Goal: Entertainment & Leisure: Consume media (video, audio)

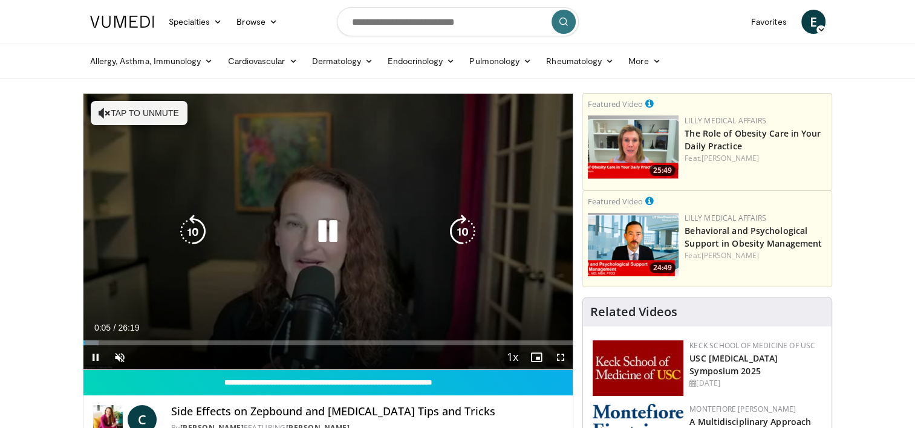
click at [167, 111] on button "Tap to unmute" at bounding box center [139, 113] width 97 height 24
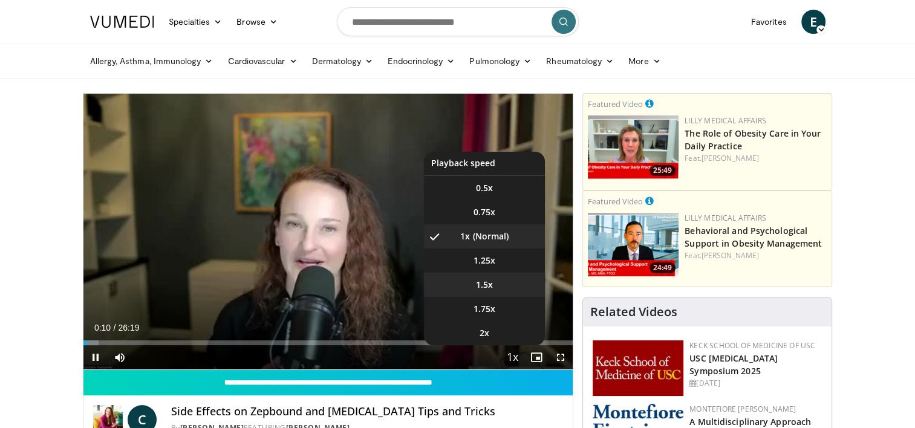
click at [489, 285] on span "1.5x" at bounding box center [484, 285] width 17 height 12
click at [482, 264] on span "1.25x" at bounding box center [484, 260] width 22 height 12
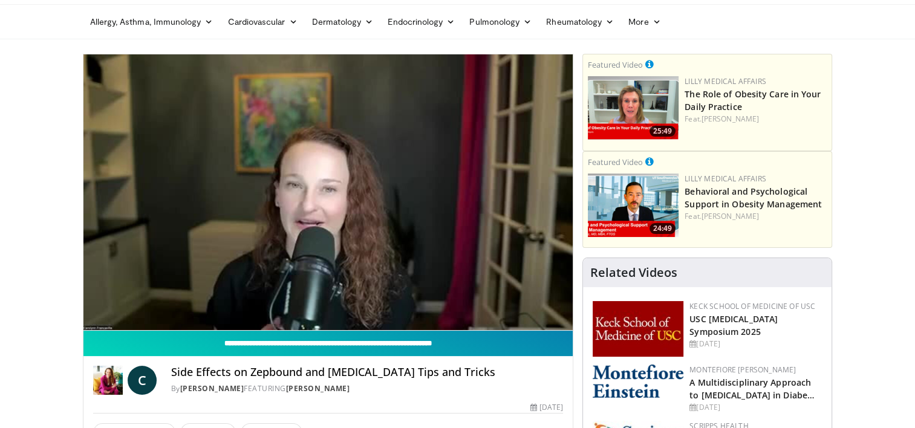
scroll to position [60, 0]
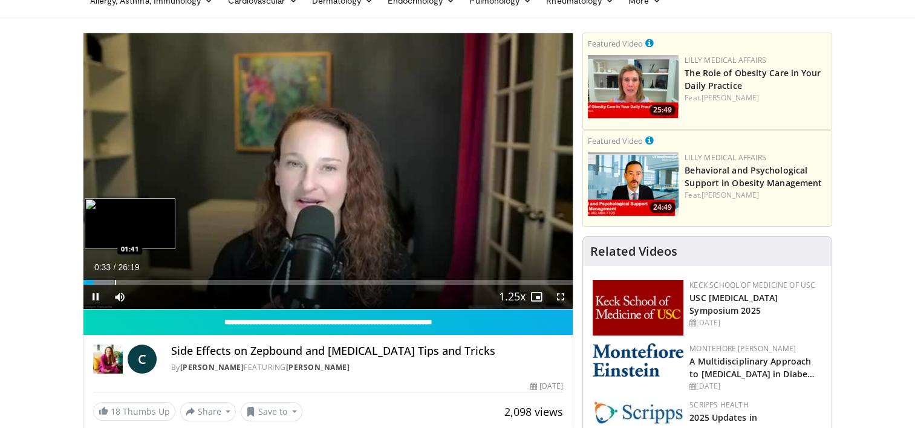
click at [114, 281] on div "Loaded : 6.32% 00:33 01:41" at bounding box center [328, 282] width 490 height 5
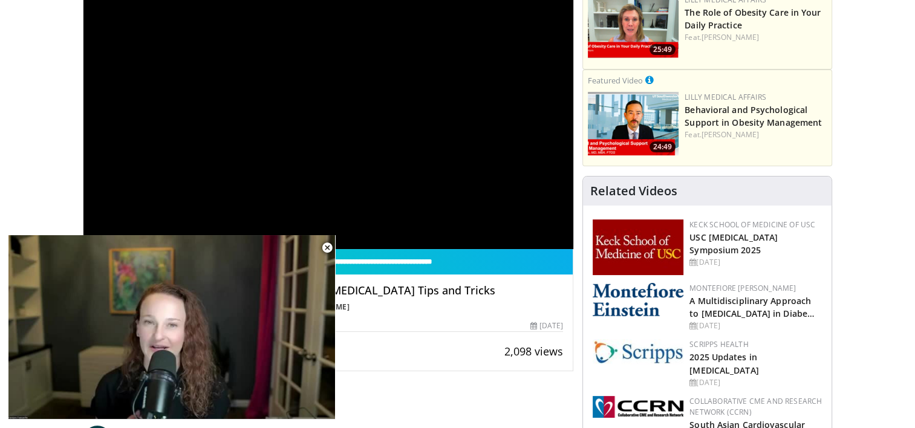
scroll to position [242, 0]
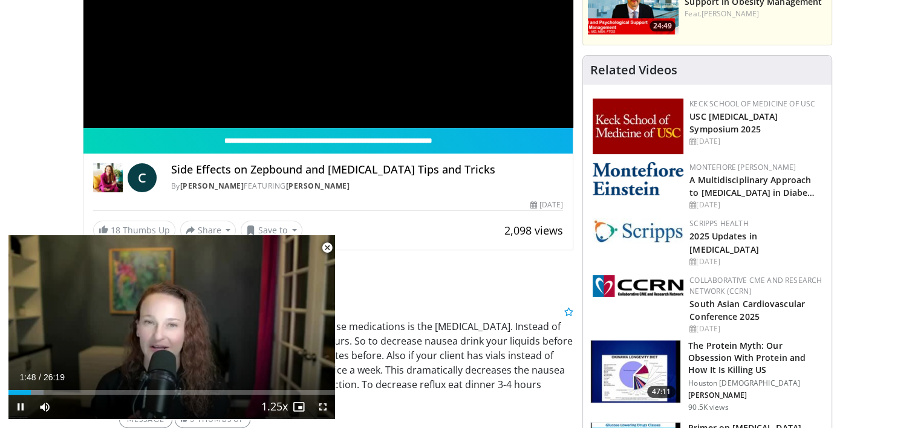
click at [328, 249] on span "Video Player" at bounding box center [327, 248] width 24 height 24
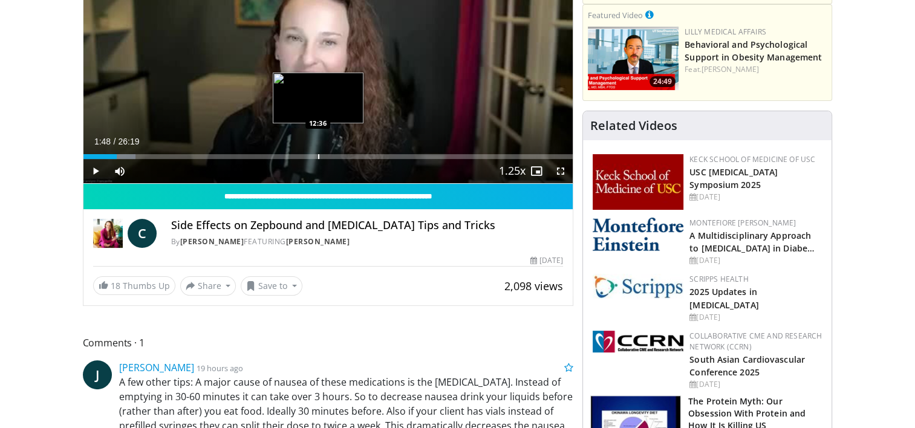
scroll to position [121, 0]
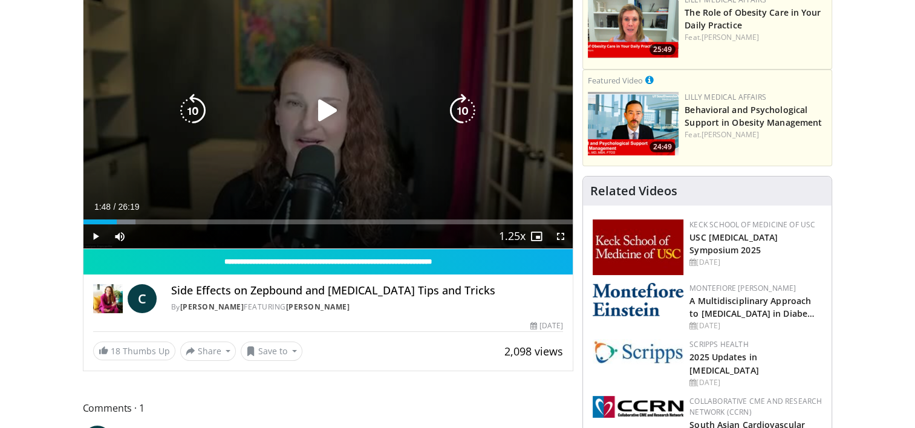
click at [327, 112] on icon "Video Player" at bounding box center [328, 111] width 34 height 34
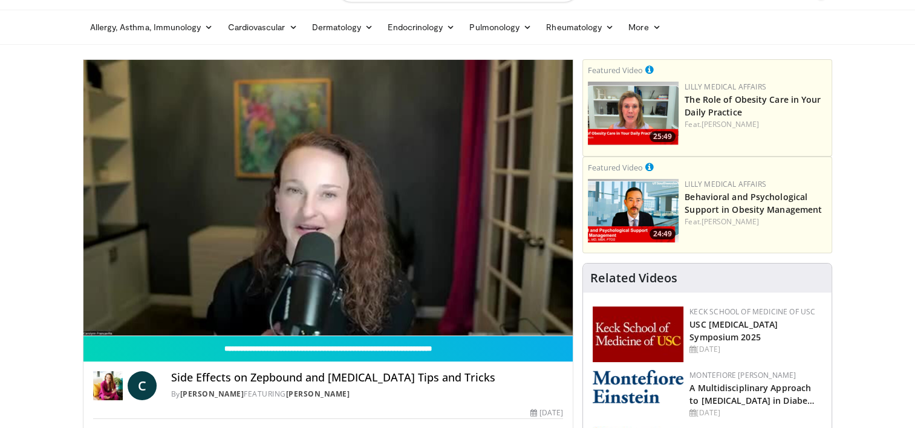
scroll to position [60, 0]
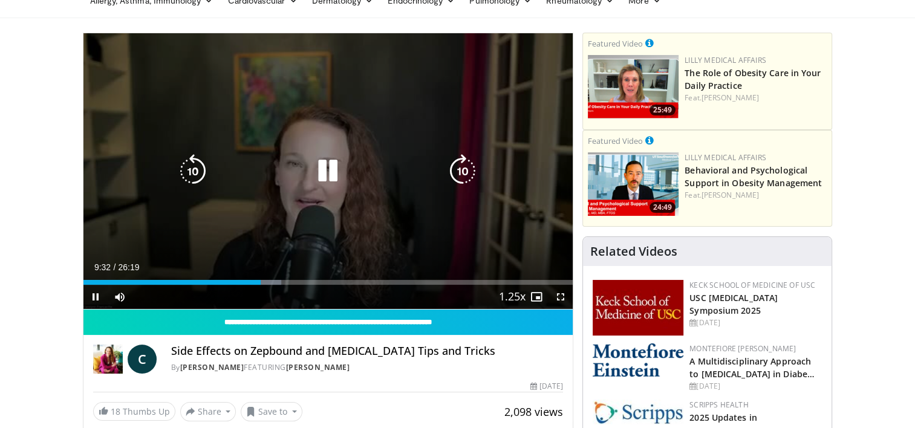
click at [456, 174] on icon "Video Player" at bounding box center [462, 171] width 34 height 34
click at [456, 170] on icon "Video Player" at bounding box center [462, 171] width 34 height 34
click at [460, 173] on icon "Video Player" at bounding box center [462, 171] width 34 height 34
click at [455, 173] on icon "Video Player" at bounding box center [462, 171] width 34 height 34
click at [456, 173] on icon "Video Player" at bounding box center [462, 171] width 34 height 34
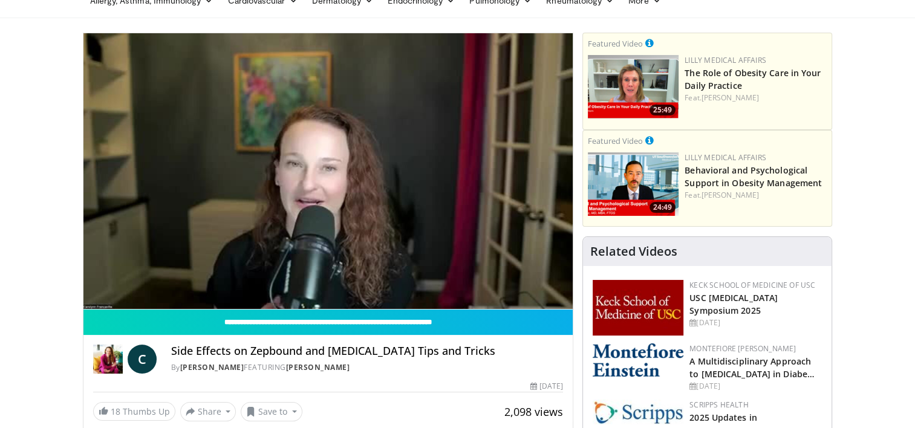
click at [456, 173] on div "20 seconds Tap to unmute" at bounding box center [328, 171] width 490 height 276
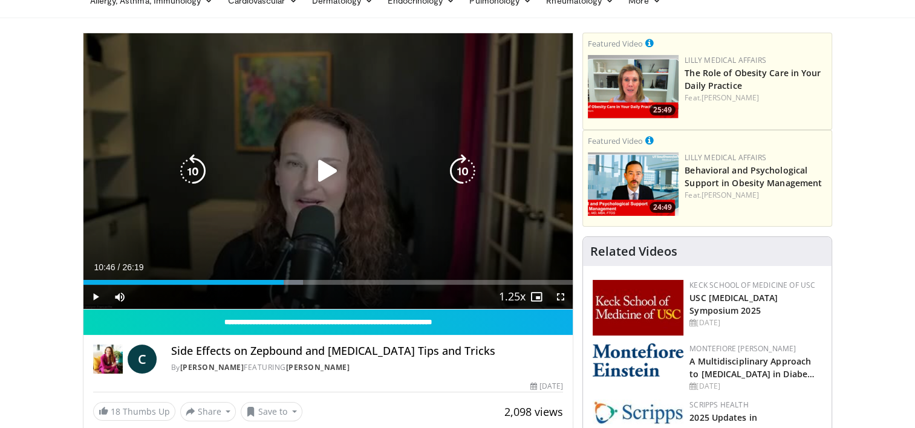
click at [458, 173] on icon "Video Player" at bounding box center [462, 171] width 34 height 34
click at [333, 174] on icon "Video Player" at bounding box center [328, 171] width 34 height 34
click at [464, 173] on icon "Video Player" at bounding box center [462, 171] width 34 height 34
click at [463, 177] on icon "Video Player" at bounding box center [462, 171] width 34 height 34
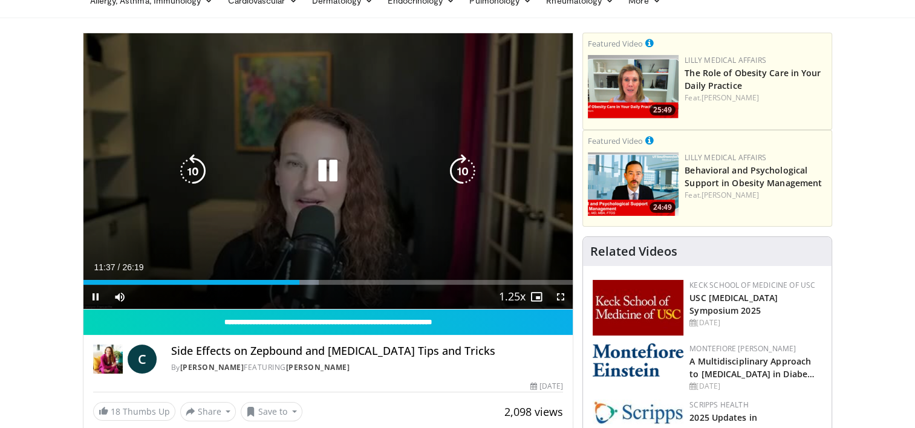
click at [463, 177] on icon "Video Player" at bounding box center [462, 171] width 34 height 34
click at [462, 169] on icon "Video Player" at bounding box center [462, 171] width 34 height 34
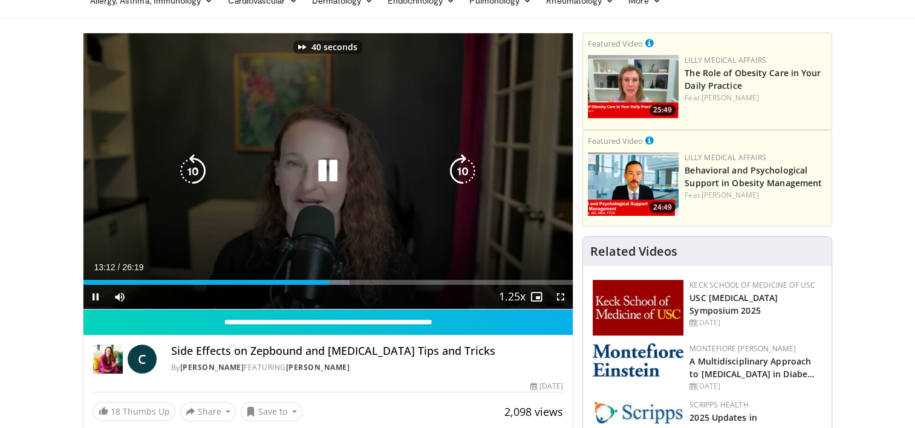
click at [462, 169] on icon "Video Player" at bounding box center [462, 171] width 34 height 34
click at [462, 170] on icon "Video Player" at bounding box center [462, 171] width 34 height 34
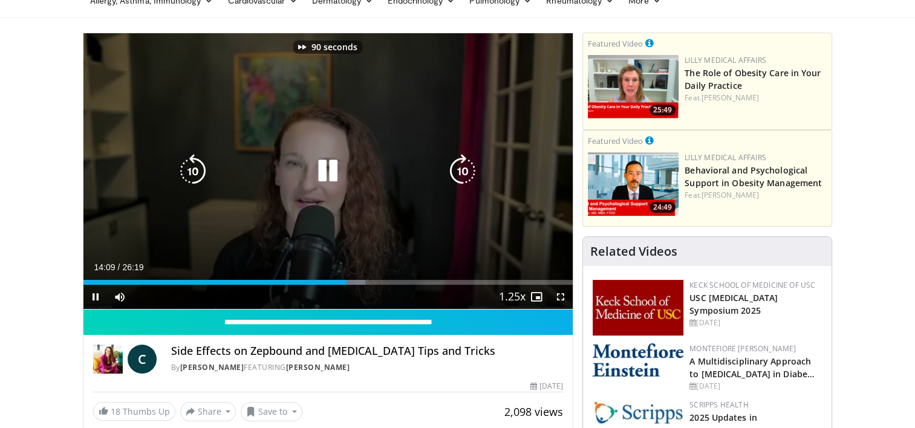
click at [462, 170] on icon "Video Player" at bounding box center [462, 171] width 34 height 34
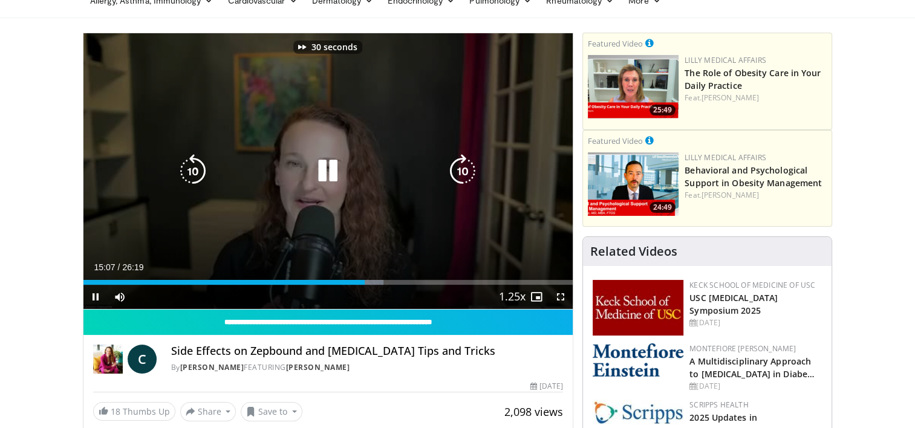
click at [462, 170] on icon "Video Player" at bounding box center [462, 171] width 34 height 34
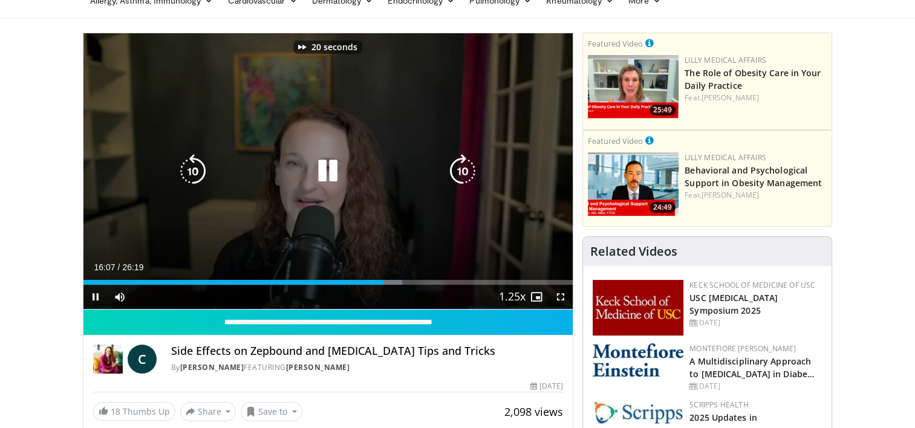
click at [462, 170] on icon "Video Player" at bounding box center [462, 171] width 34 height 34
click at [462, 172] on icon "Video Player" at bounding box center [462, 171] width 34 height 34
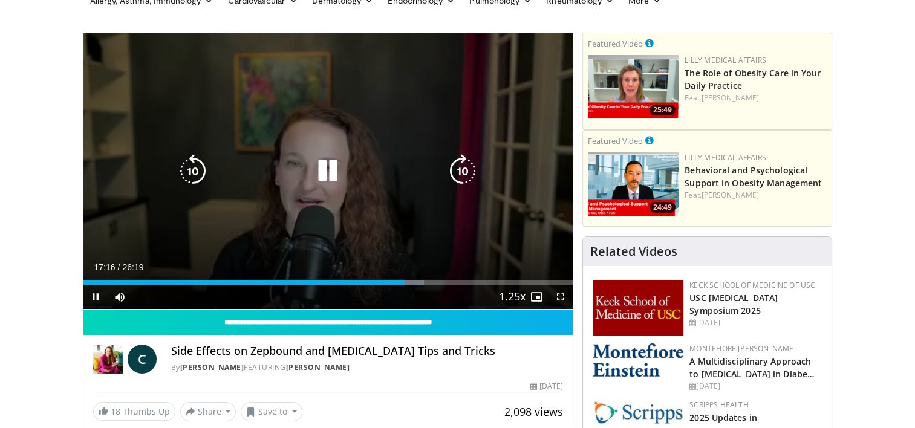
click at [462, 172] on icon "Video Player" at bounding box center [462, 171] width 34 height 34
click at [459, 175] on icon "Video Player" at bounding box center [462, 171] width 34 height 34
click at [463, 175] on icon "Video Player" at bounding box center [462, 171] width 34 height 34
click at [462, 174] on icon "Video Player" at bounding box center [462, 171] width 34 height 34
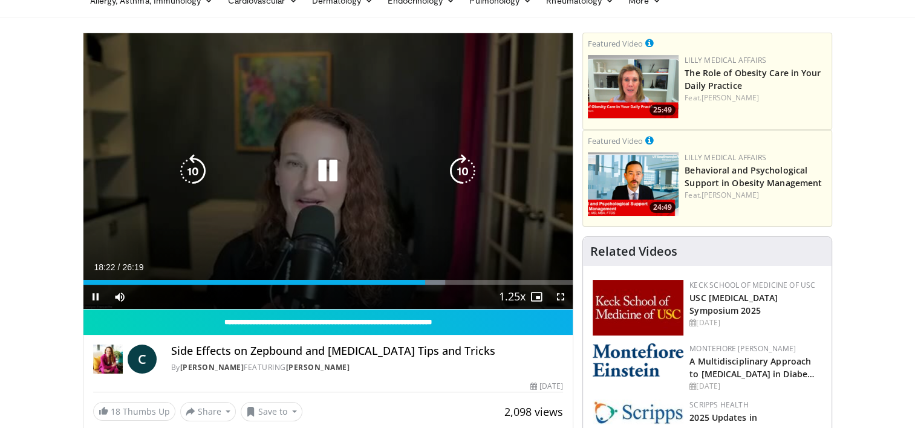
click at [462, 174] on icon "Video Player" at bounding box center [462, 171] width 34 height 34
click at [463, 172] on icon "Video Player" at bounding box center [462, 171] width 34 height 34
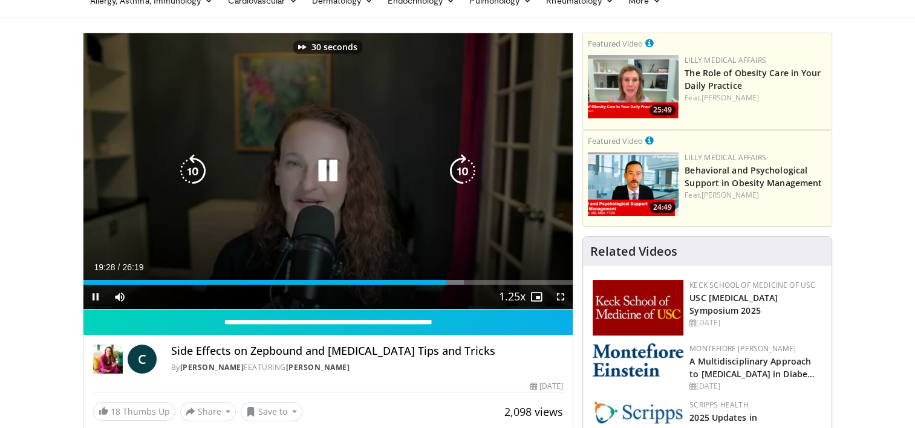
click at [463, 172] on icon "Video Player" at bounding box center [462, 171] width 34 height 34
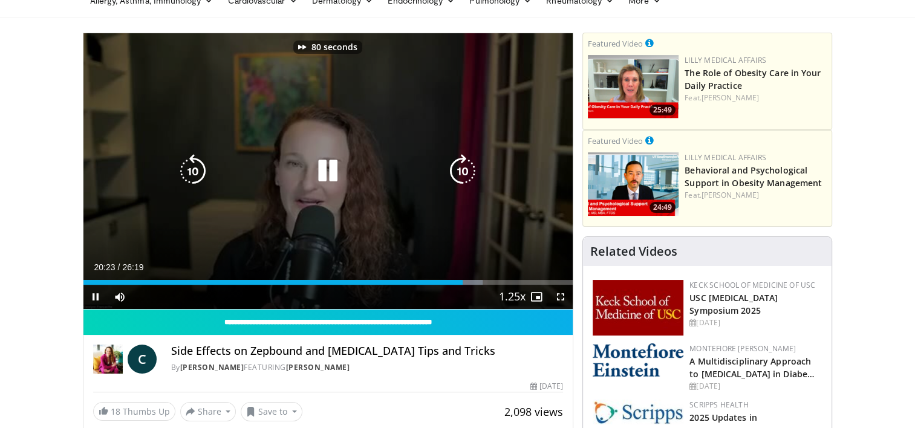
click at [463, 172] on icon "Video Player" at bounding box center [462, 171] width 34 height 34
click at [460, 173] on icon "Video Player" at bounding box center [462, 171] width 34 height 34
click at [460, 172] on icon "Video Player" at bounding box center [462, 171] width 34 height 34
click at [464, 170] on icon "Video Player" at bounding box center [462, 171] width 34 height 34
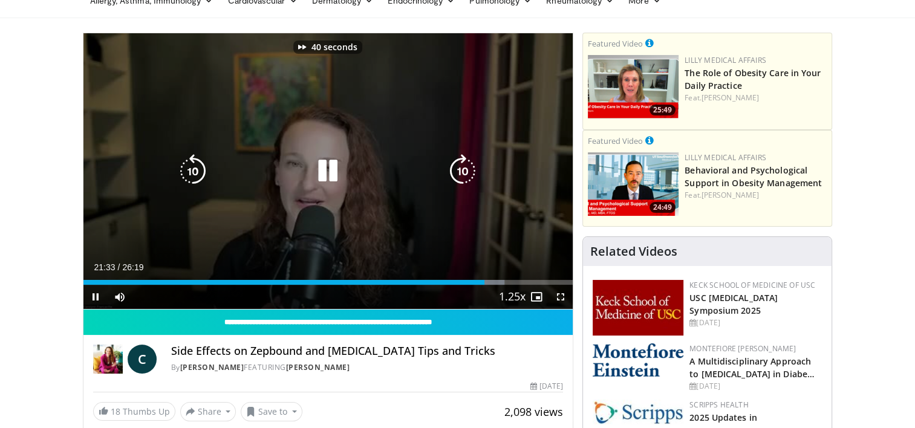
click at [464, 170] on icon "Video Player" at bounding box center [462, 171] width 34 height 34
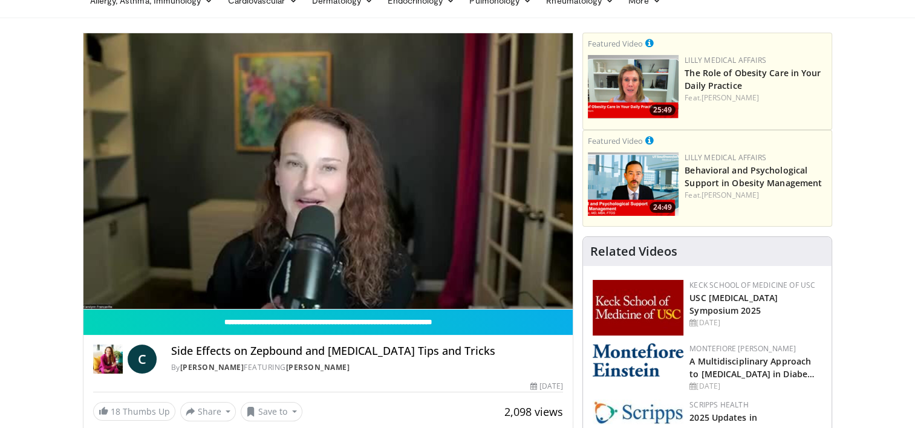
click at [464, 170] on div "70 seconds Tap to unmute" at bounding box center [328, 171] width 490 height 276
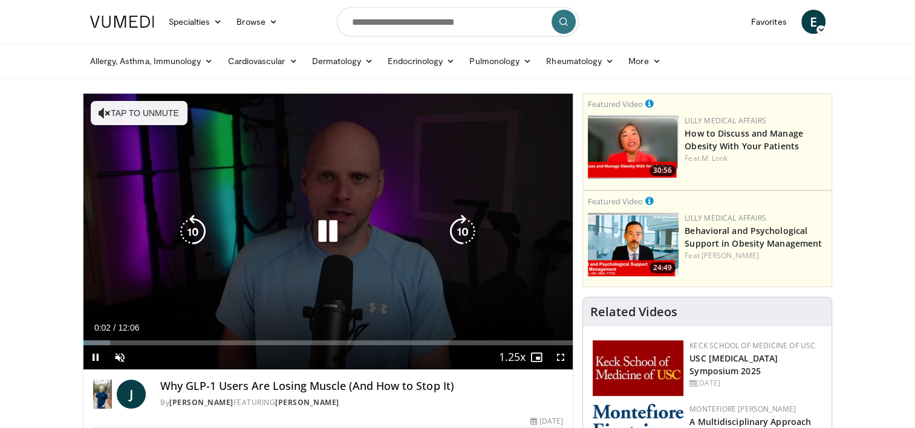
click at [138, 115] on button "Tap to unmute" at bounding box center [139, 113] width 97 height 24
click at [402, 297] on div "10 seconds Tap to unmute" at bounding box center [328, 232] width 490 height 276
click at [343, 244] on icon "Video Player" at bounding box center [328, 232] width 34 height 34
click at [464, 235] on icon "Video Player" at bounding box center [462, 232] width 34 height 34
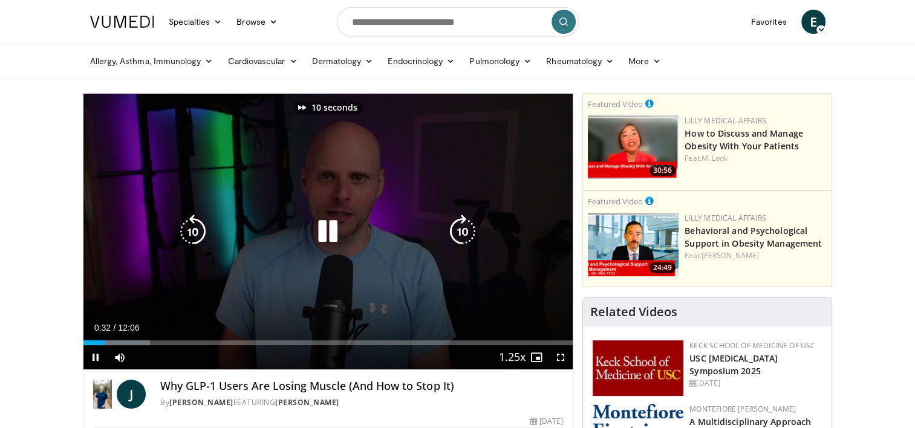
click at [464, 235] on icon "Video Player" at bounding box center [462, 232] width 34 height 34
click at [459, 238] on icon "Video Player" at bounding box center [462, 232] width 34 height 34
click at [461, 237] on icon "Video Player" at bounding box center [462, 232] width 34 height 34
click at [464, 238] on icon "Video Player" at bounding box center [462, 232] width 34 height 34
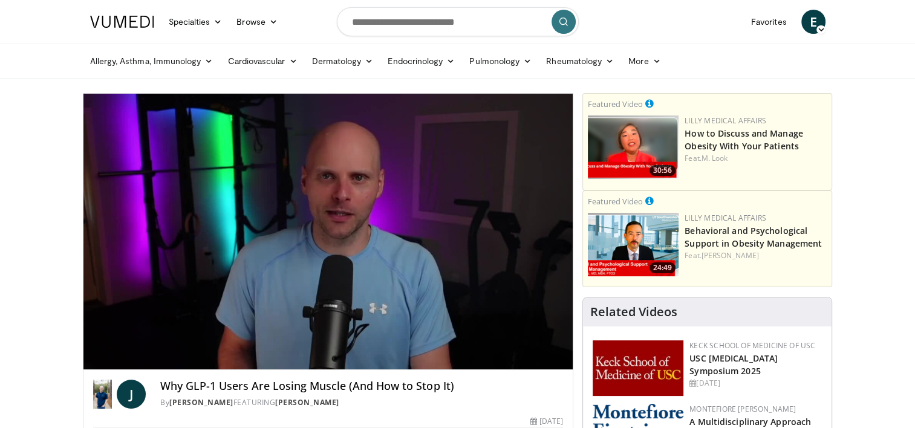
click at [462, 230] on div "10 seconds Tap to unmute" at bounding box center [328, 232] width 490 height 276
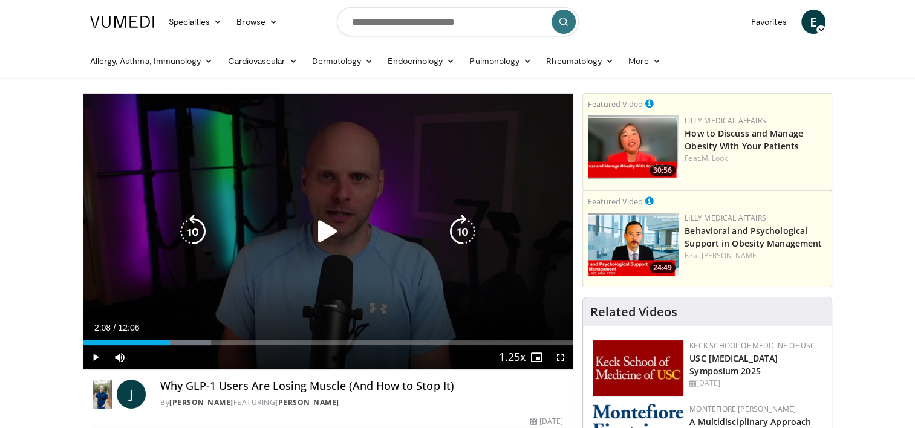
click at [466, 235] on icon "Video Player" at bounding box center [462, 232] width 34 height 34
drag, startPoint x: 322, startPoint y: 233, endPoint x: 364, endPoint y: 237, distance: 42.5
click at [322, 234] on icon "Video Player" at bounding box center [328, 232] width 34 height 34
click at [463, 235] on icon "Video Player" at bounding box center [462, 232] width 34 height 34
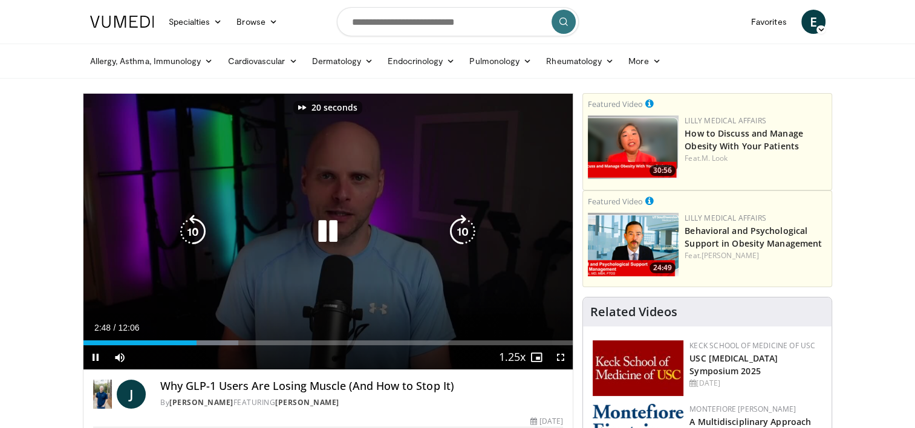
click at [463, 235] on icon "Video Player" at bounding box center [462, 232] width 34 height 34
click at [464, 235] on icon "Video Player" at bounding box center [462, 232] width 34 height 34
click at [464, 232] on icon "Video Player" at bounding box center [462, 232] width 34 height 34
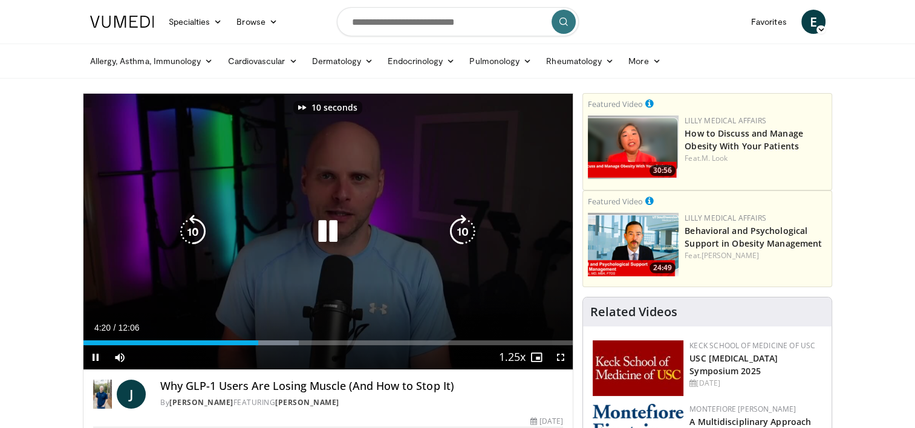
click at [464, 232] on icon "Video Player" at bounding box center [462, 232] width 34 height 34
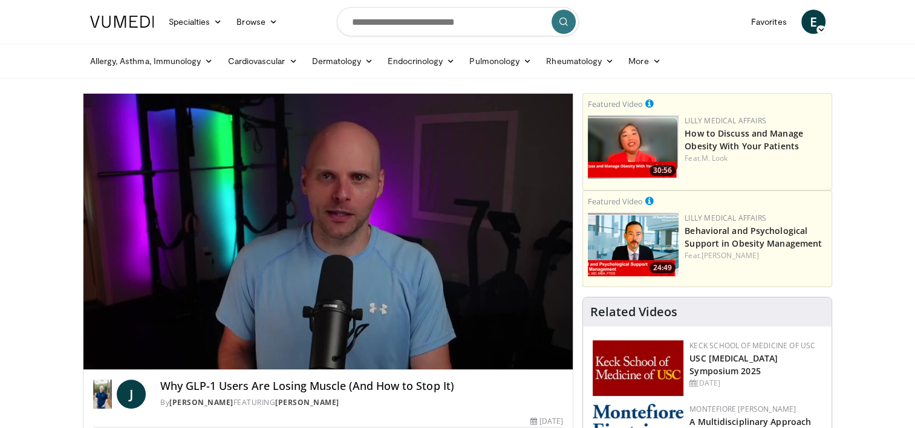
click at [464, 232] on div "10 seconds Tap to unmute" at bounding box center [328, 232] width 490 height 276
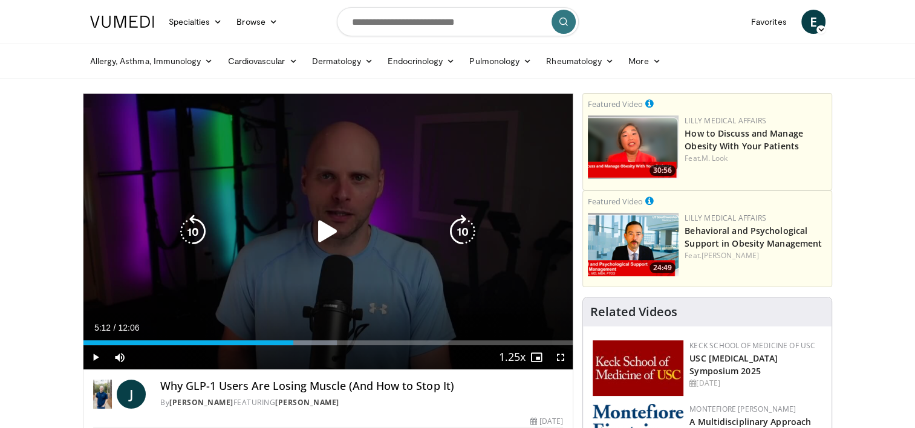
click at [337, 232] on icon "Video Player" at bounding box center [328, 232] width 34 height 34
click at [463, 234] on icon "Video Player" at bounding box center [462, 232] width 34 height 34
click at [461, 230] on icon "Video Player" at bounding box center [462, 232] width 34 height 34
click at [196, 230] on icon "Video Player" at bounding box center [193, 232] width 34 height 34
click at [195, 230] on icon "Video Player" at bounding box center [193, 232] width 34 height 34
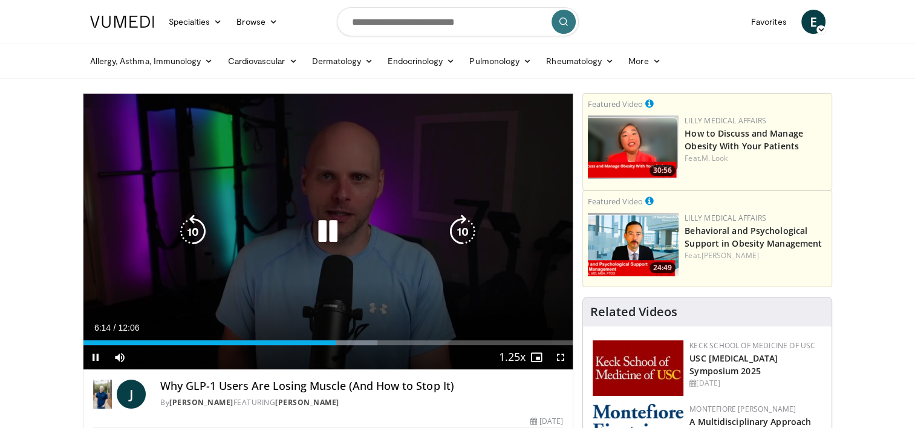
click at [464, 235] on icon "Video Player" at bounding box center [462, 232] width 34 height 34
click at [463, 235] on icon "Video Player" at bounding box center [462, 232] width 34 height 34
click at [459, 235] on icon "Video Player" at bounding box center [462, 232] width 34 height 34
click at [459, 230] on icon "Video Player" at bounding box center [462, 232] width 34 height 34
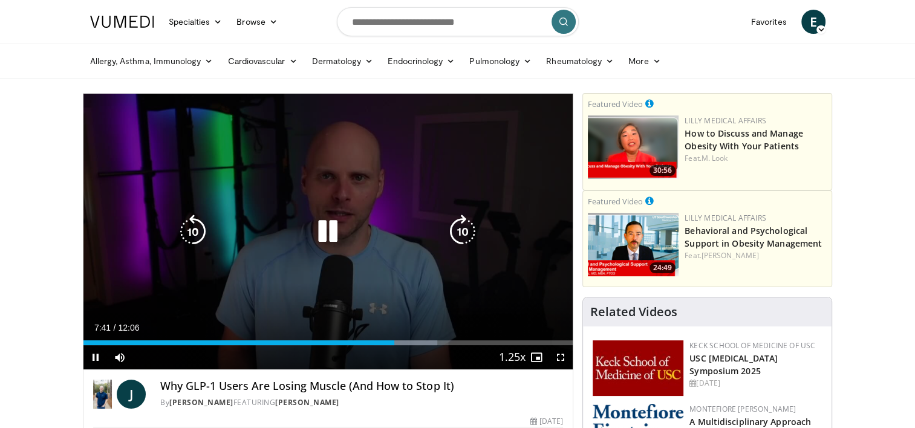
click at [457, 233] on icon "Video Player" at bounding box center [462, 232] width 34 height 34
click at [459, 232] on icon "Video Player" at bounding box center [462, 232] width 34 height 34
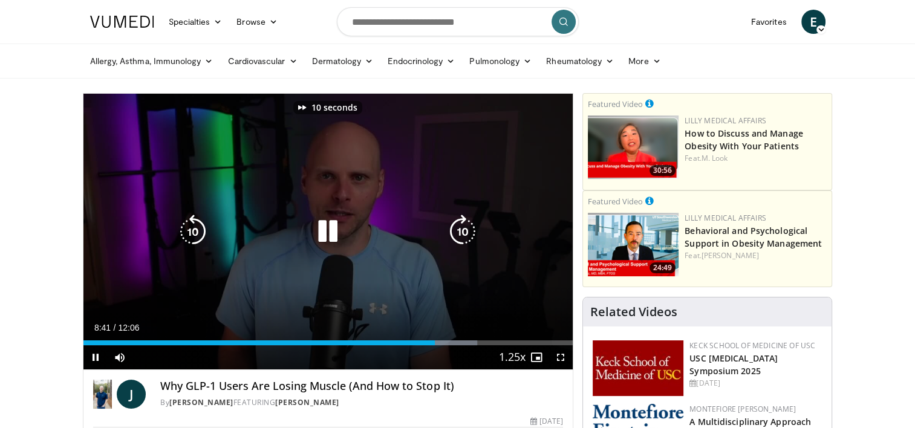
click at [459, 232] on icon "Video Player" at bounding box center [462, 232] width 34 height 34
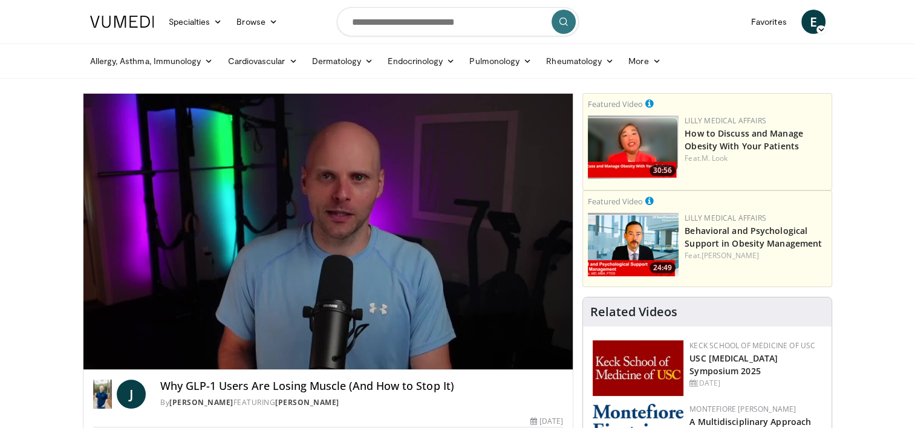
click at [461, 232] on div "30 seconds Tap to unmute" at bounding box center [328, 232] width 490 height 276
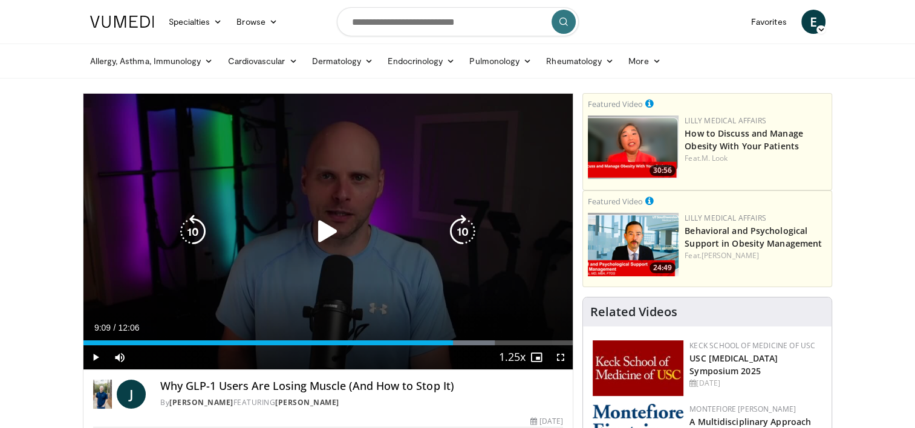
click at [330, 230] on icon "Video Player" at bounding box center [328, 232] width 34 height 34
click at [461, 231] on icon "Video Player" at bounding box center [462, 232] width 34 height 34
click at [458, 228] on icon "Video Player" at bounding box center [462, 232] width 34 height 34
click at [459, 232] on icon "Video Player" at bounding box center [462, 232] width 34 height 34
click at [457, 233] on icon "Video Player" at bounding box center [462, 232] width 34 height 34
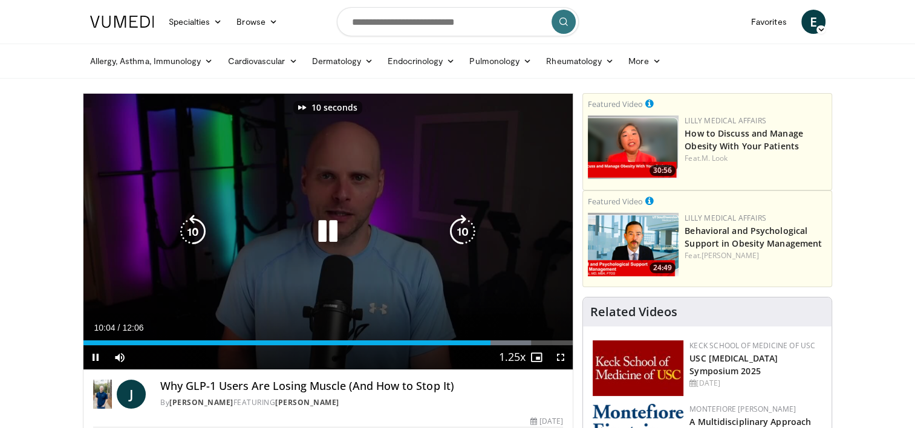
click at [457, 233] on icon "Video Player" at bounding box center [462, 232] width 34 height 34
click at [459, 233] on icon "Video Player" at bounding box center [462, 232] width 34 height 34
click at [460, 233] on icon "Video Player" at bounding box center [462, 232] width 34 height 34
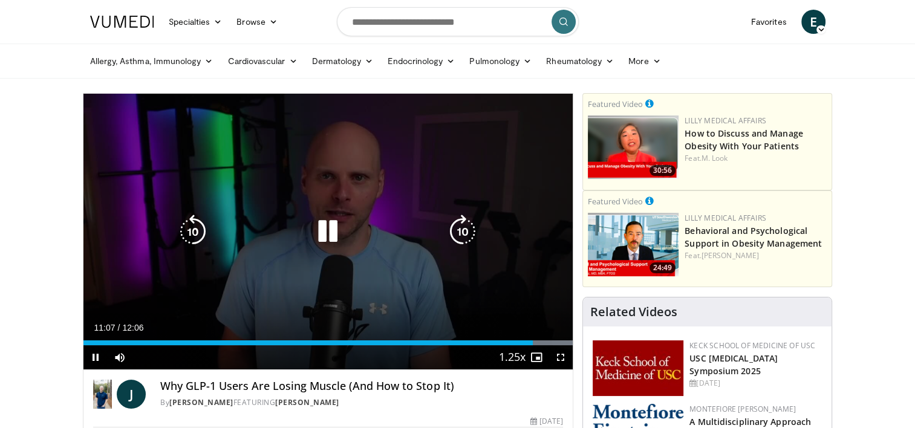
click at [459, 231] on icon "Video Player" at bounding box center [462, 232] width 34 height 34
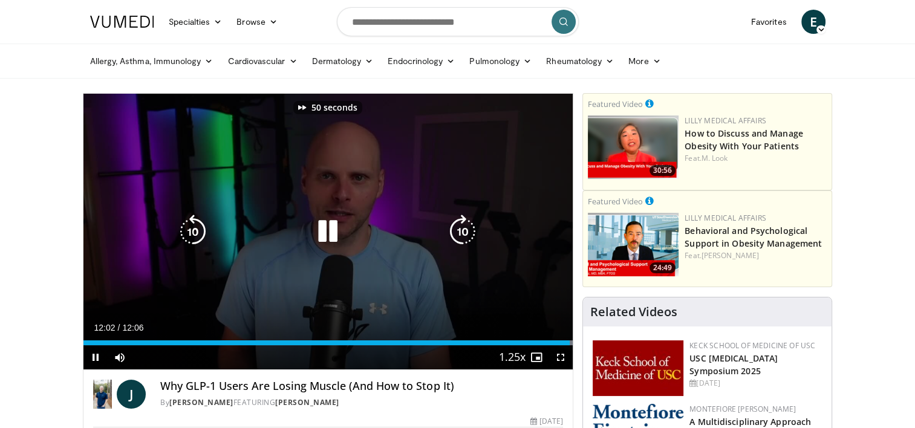
click at [459, 231] on icon "Video Player" at bounding box center [462, 232] width 34 height 34
